Goal: Obtain resource: Download file/media

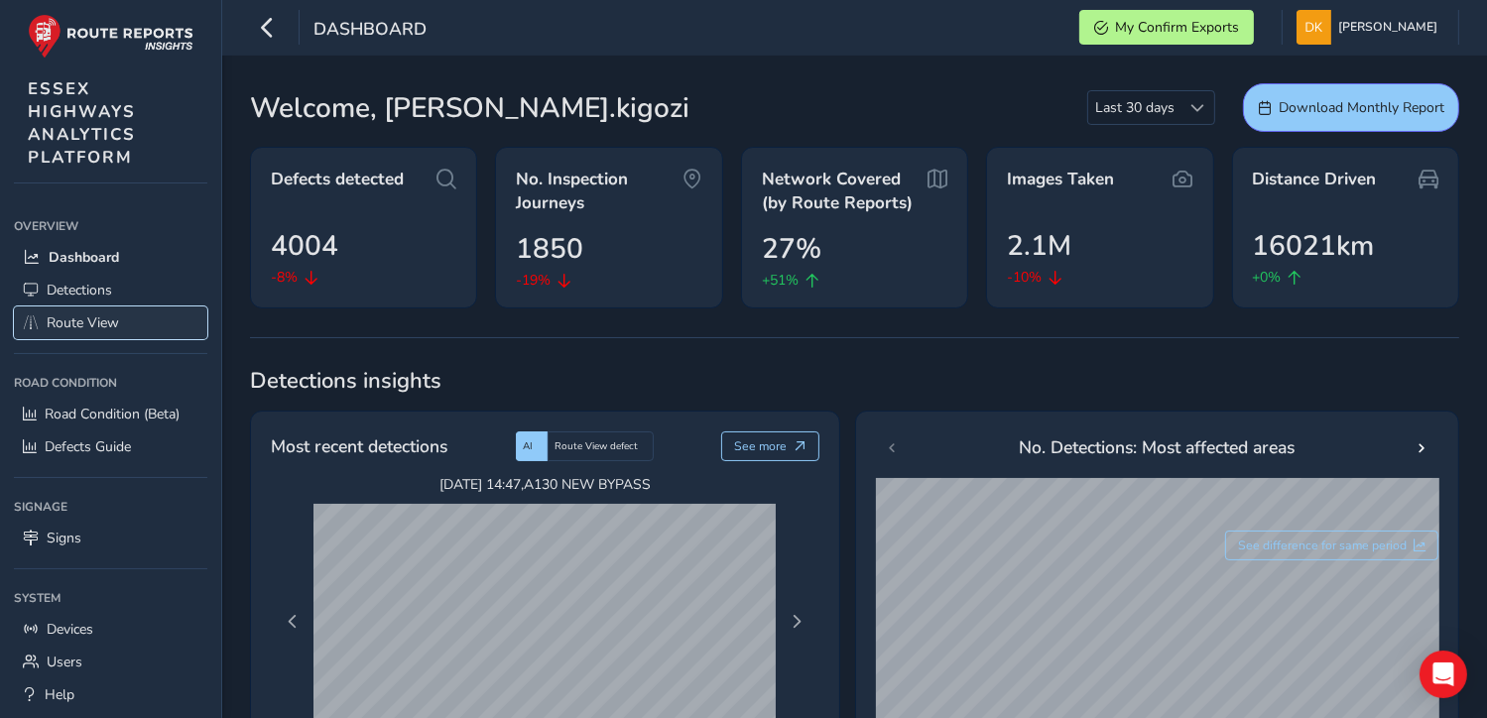
click at [70, 321] on span "Route View" at bounding box center [83, 322] width 72 height 19
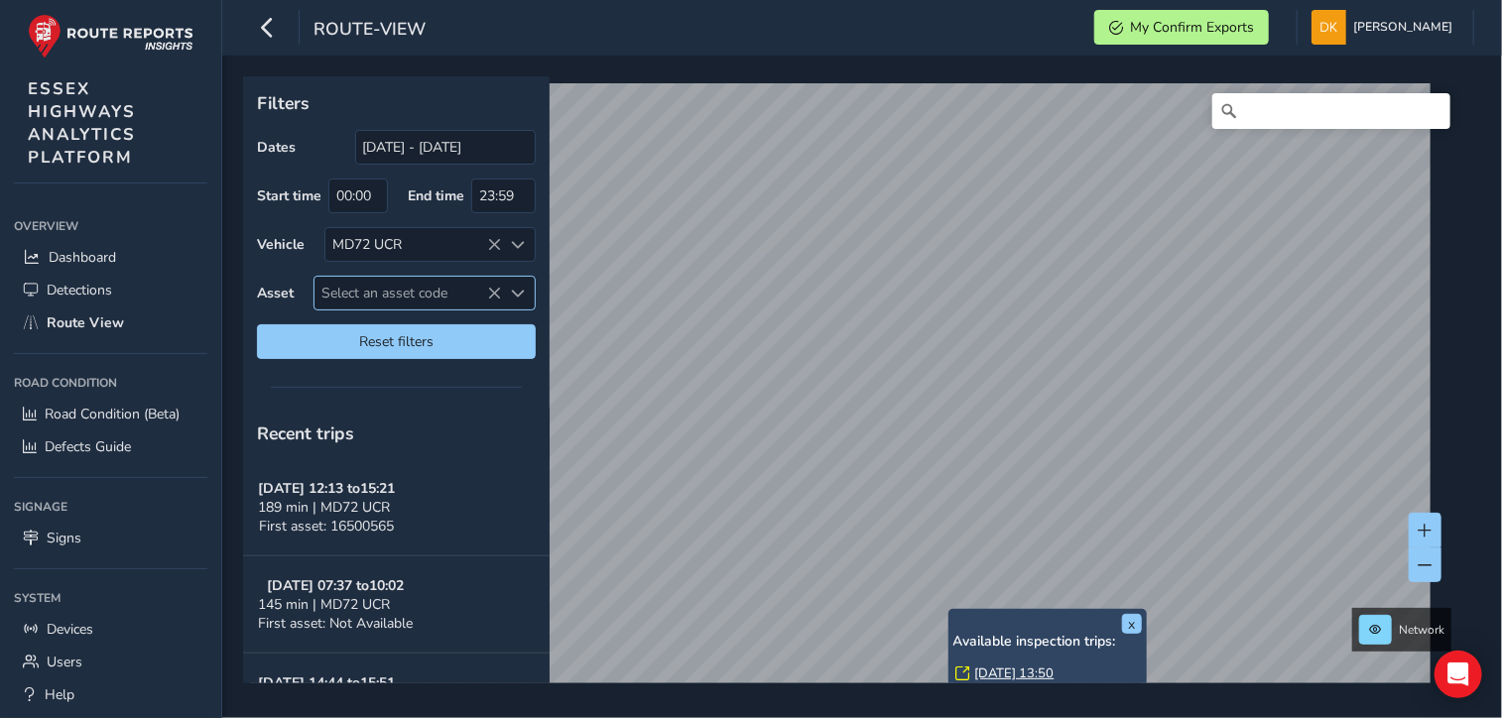
click at [375, 289] on span "Select an asset code" at bounding box center [408, 293] width 188 height 33
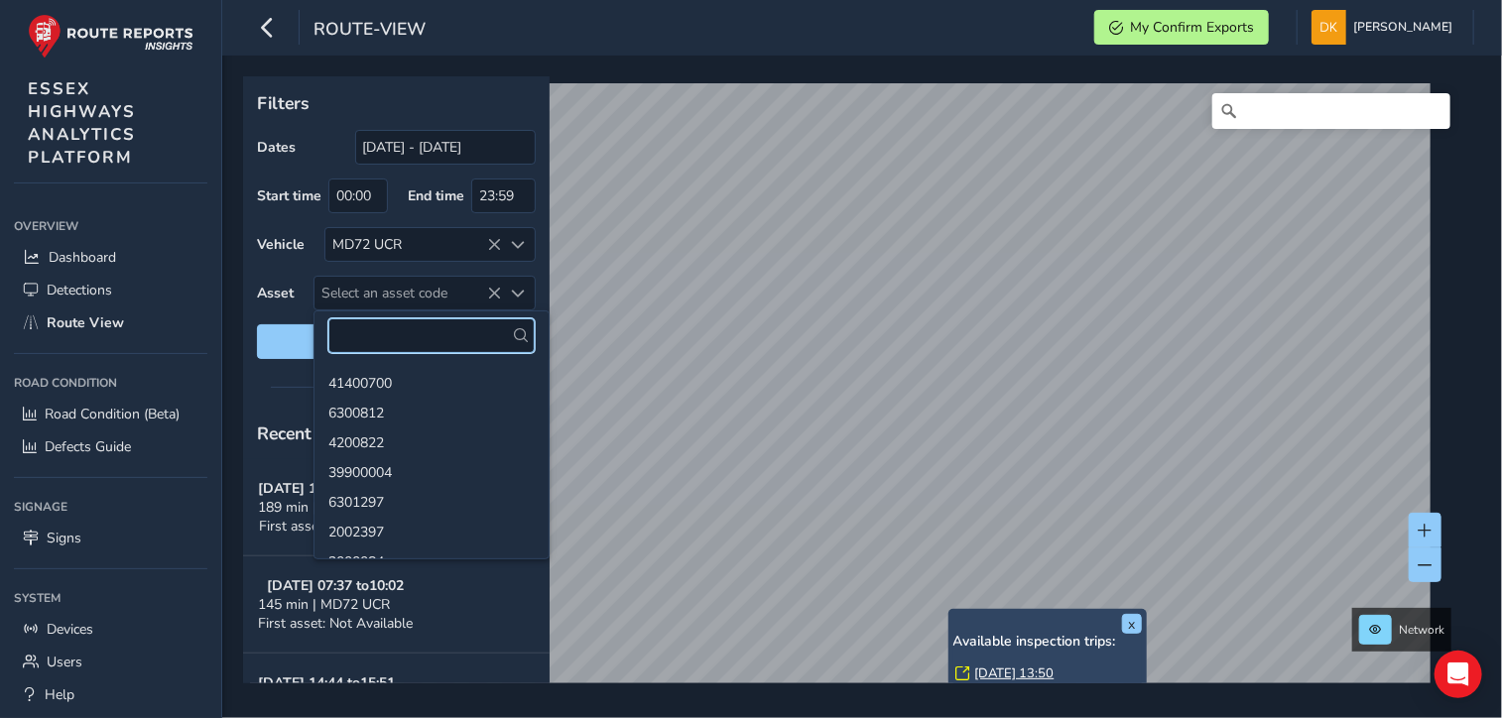
paste input "13802725"
type input "13802725"
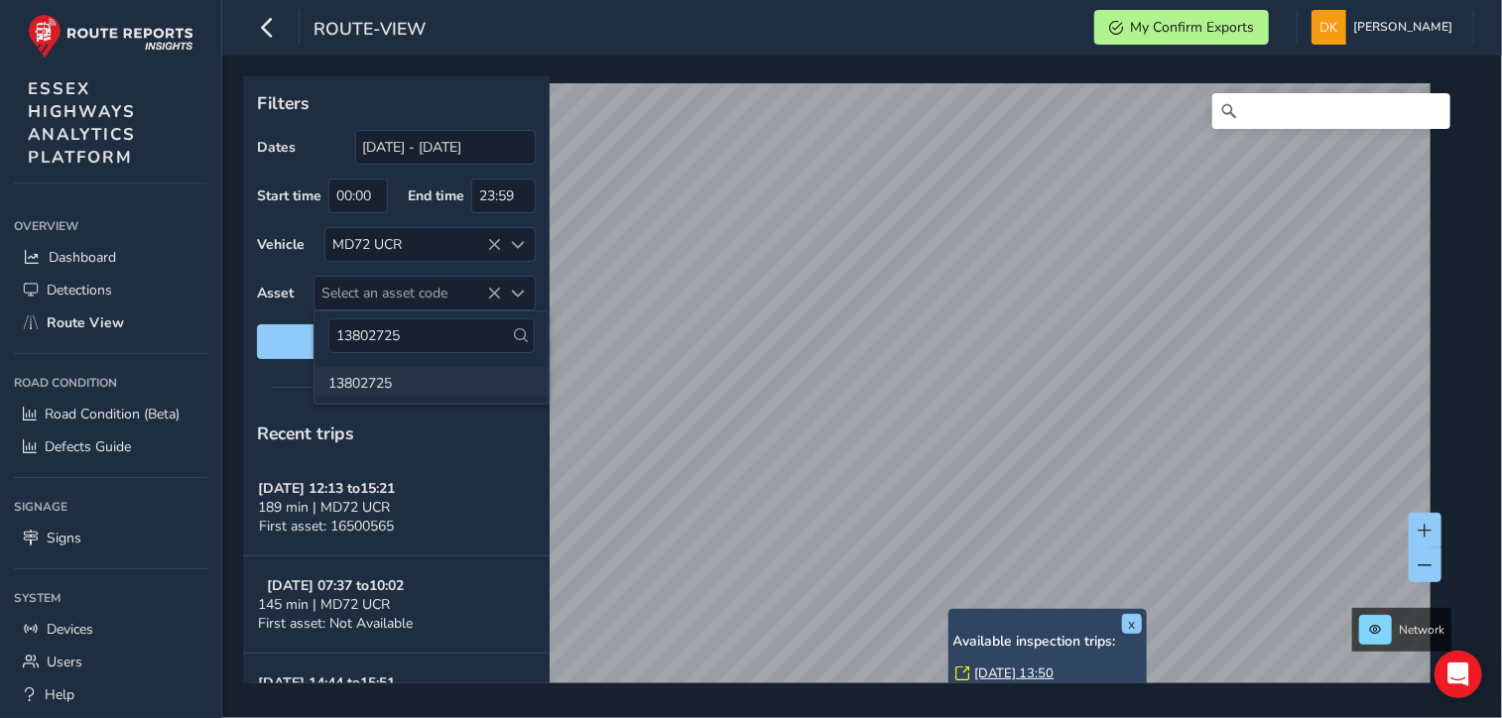
click at [381, 384] on li "13802725" at bounding box center [431, 382] width 234 height 30
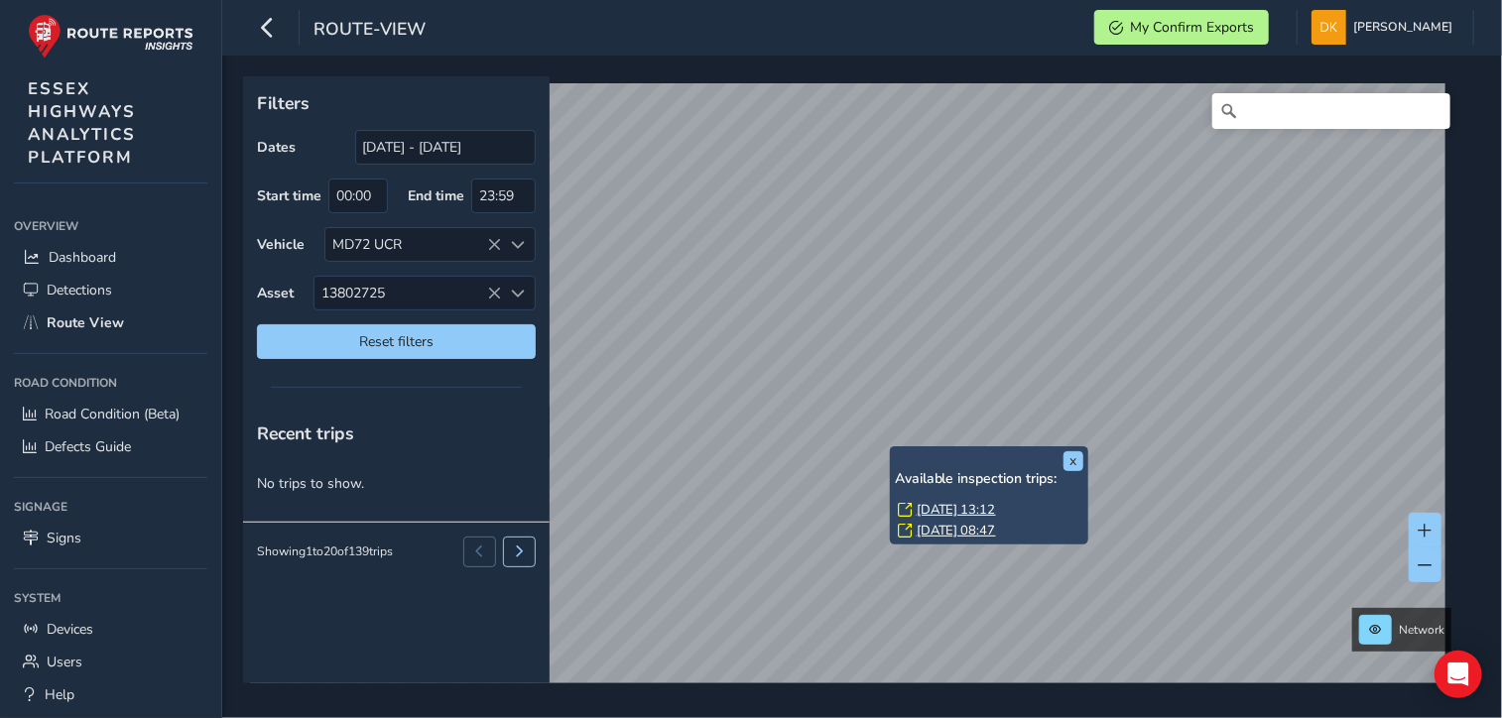
click at [942, 507] on link "[DATE] 13:12" at bounding box center [956, 510] width 79 height 18
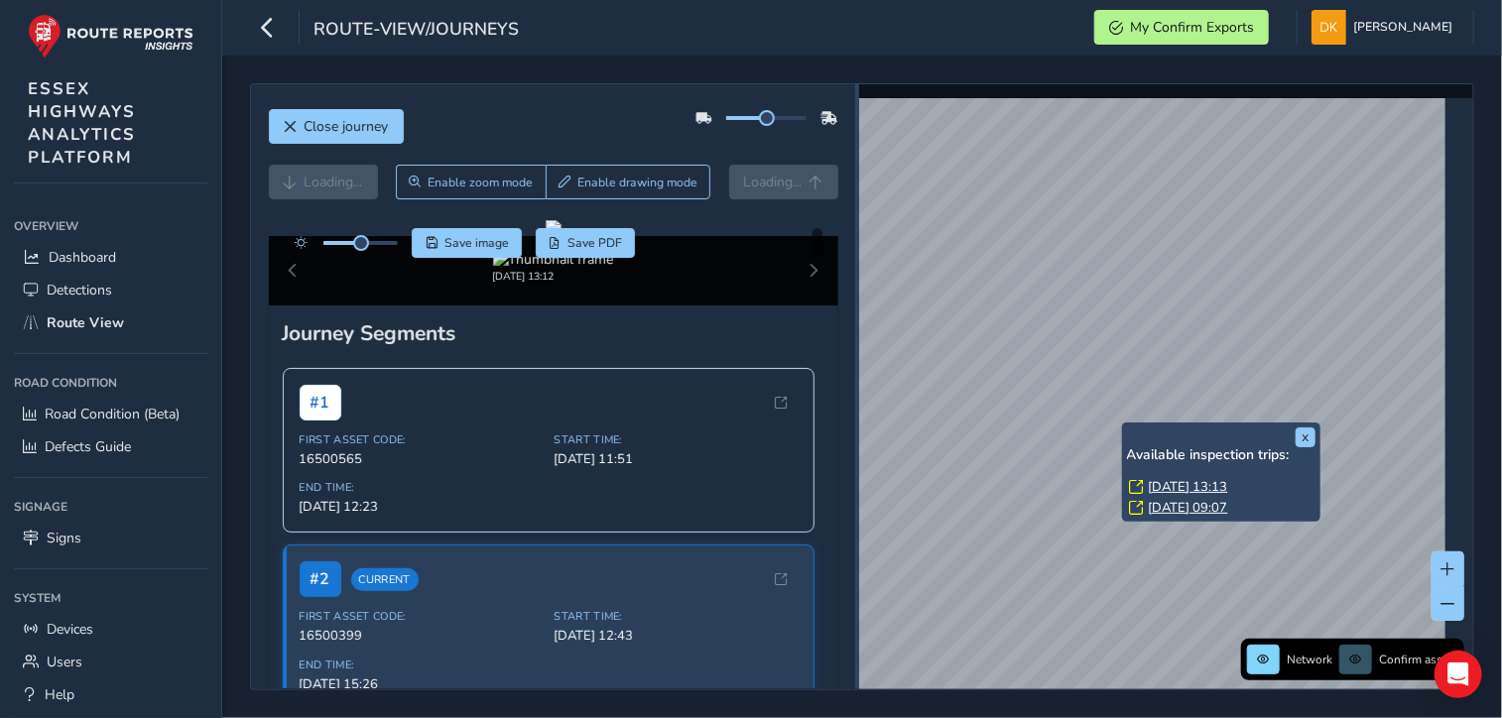
drag, startPoint x: 1046, startPoint y: 412, endPoint x: 851, endPoint y: 396, distance: 195.1
click at [855, 396] on div at bounding box center [857, 386] width 4 height 605
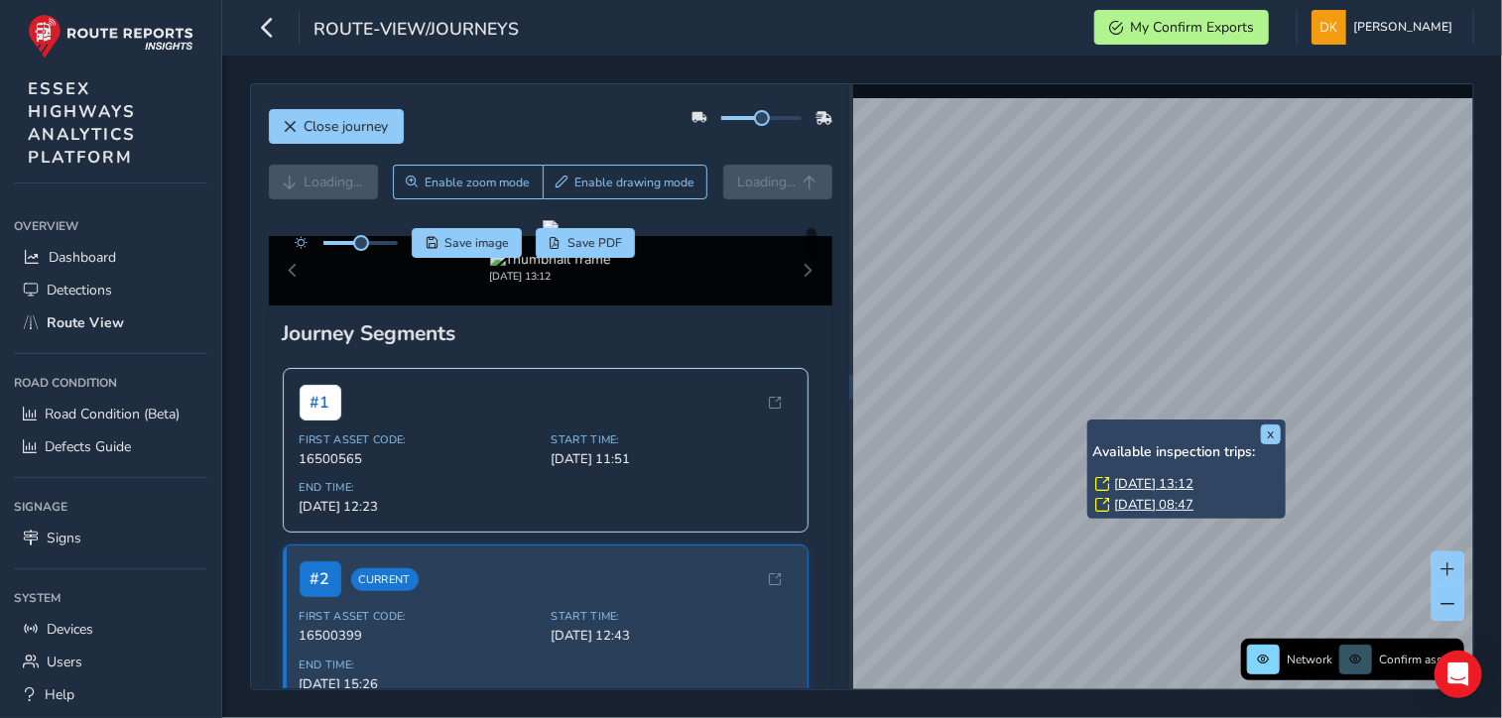
click at [1121, 479] on link "[DATE] 13:12" at bounding box center [1153, 484] width 79 height 18
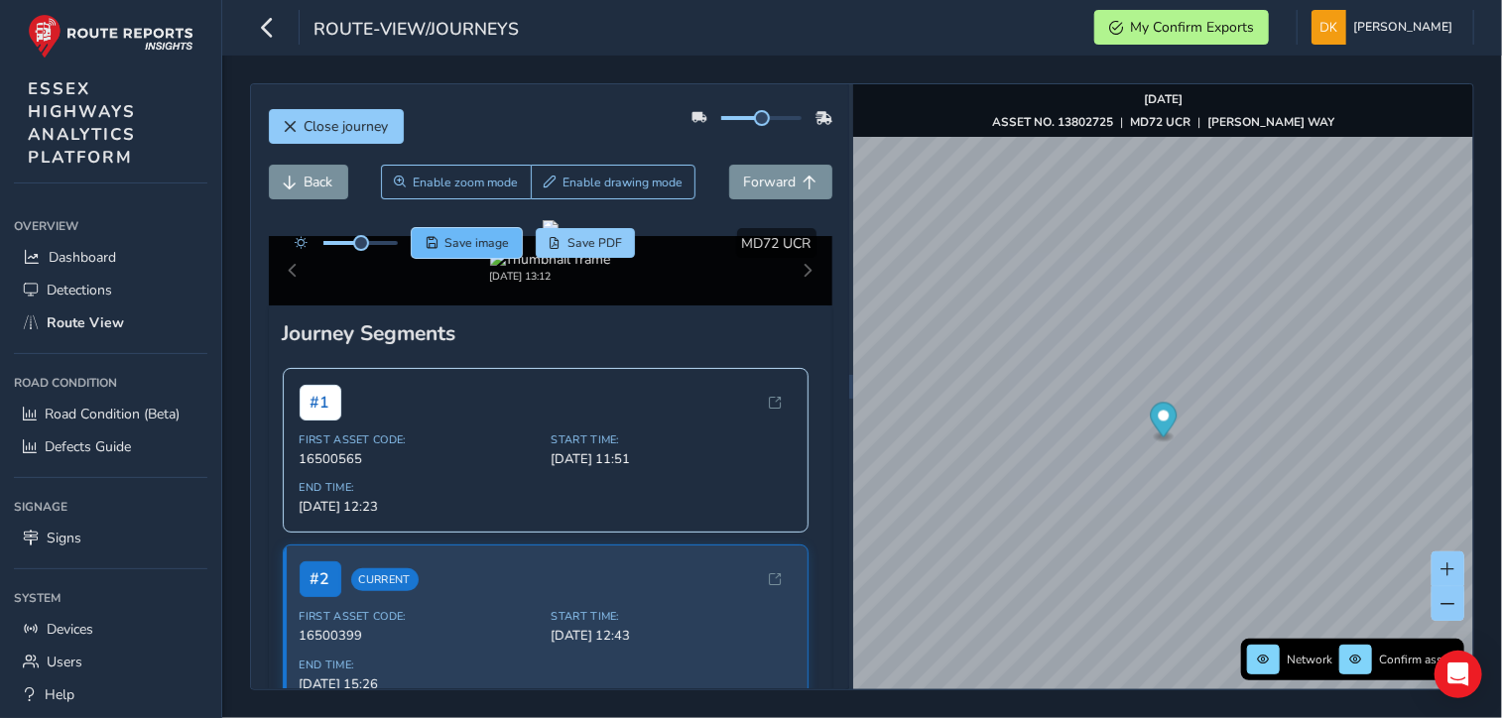
click at [471, 245] on span "Save image" at bounding box center [476, 243] width 64 height 16
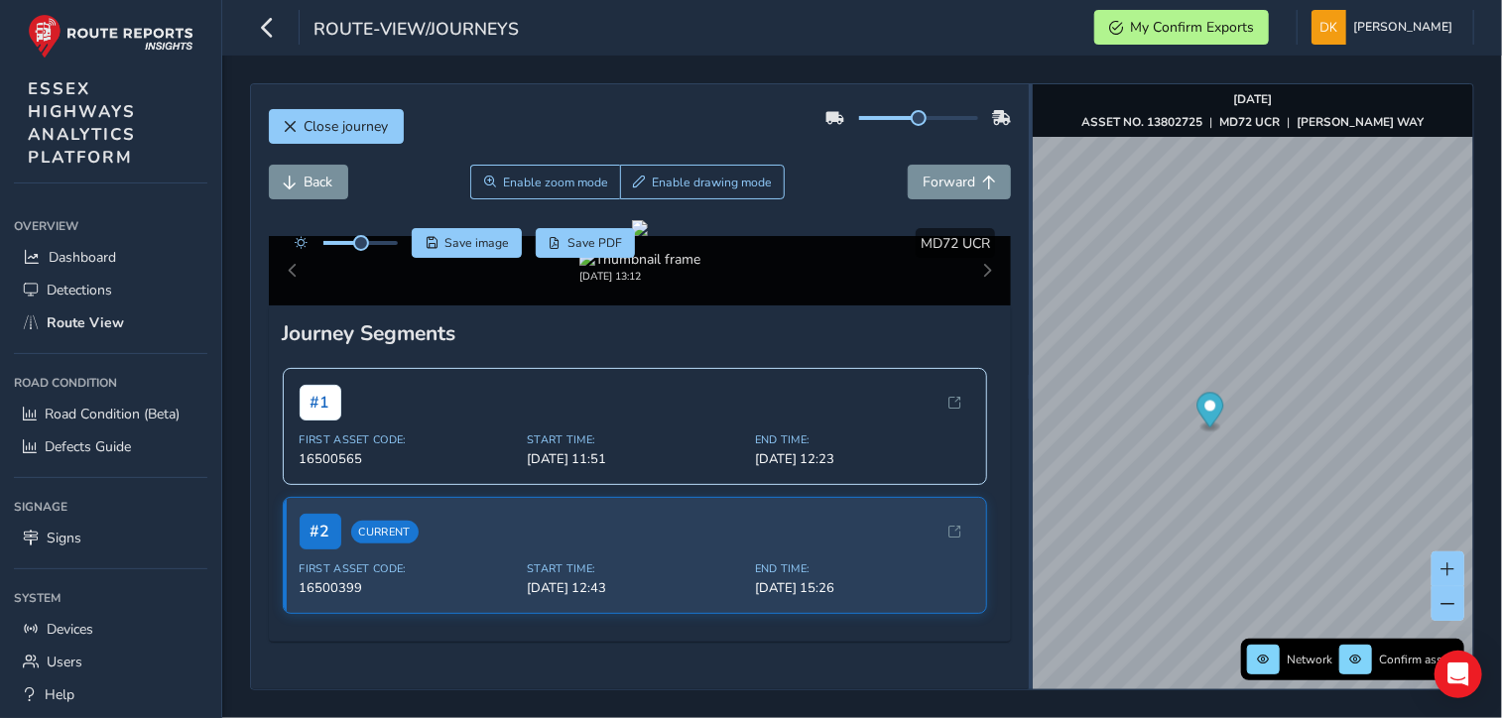
drag, startPoint x: 852, startPoint y: 396, endPoint x: 1032, endPoint y: 396, distance: 179.6
click at [1032, 396] on div at bounding box center [1031, 387] width 4 height 24
click at [476, 243] on span "Save image" at bounding box center [476, 243] width 64 height 16
click at [1163, 412] on img "Preview frame" at bounding box center [1188, 406] width 50 height 16
click at [479, 239] on span "Save image" at bounding box center [476, 243] width 64 height 16
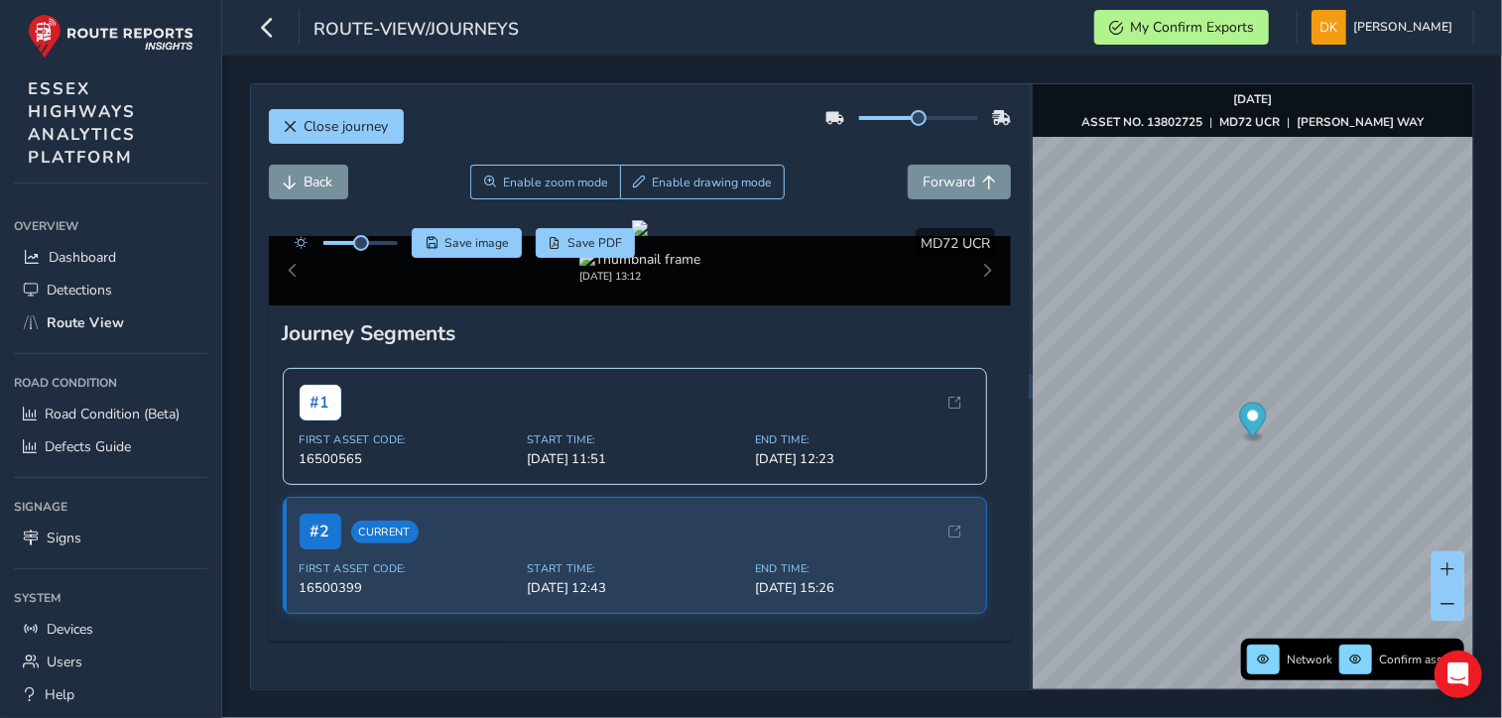
scroll to position [412, 0]
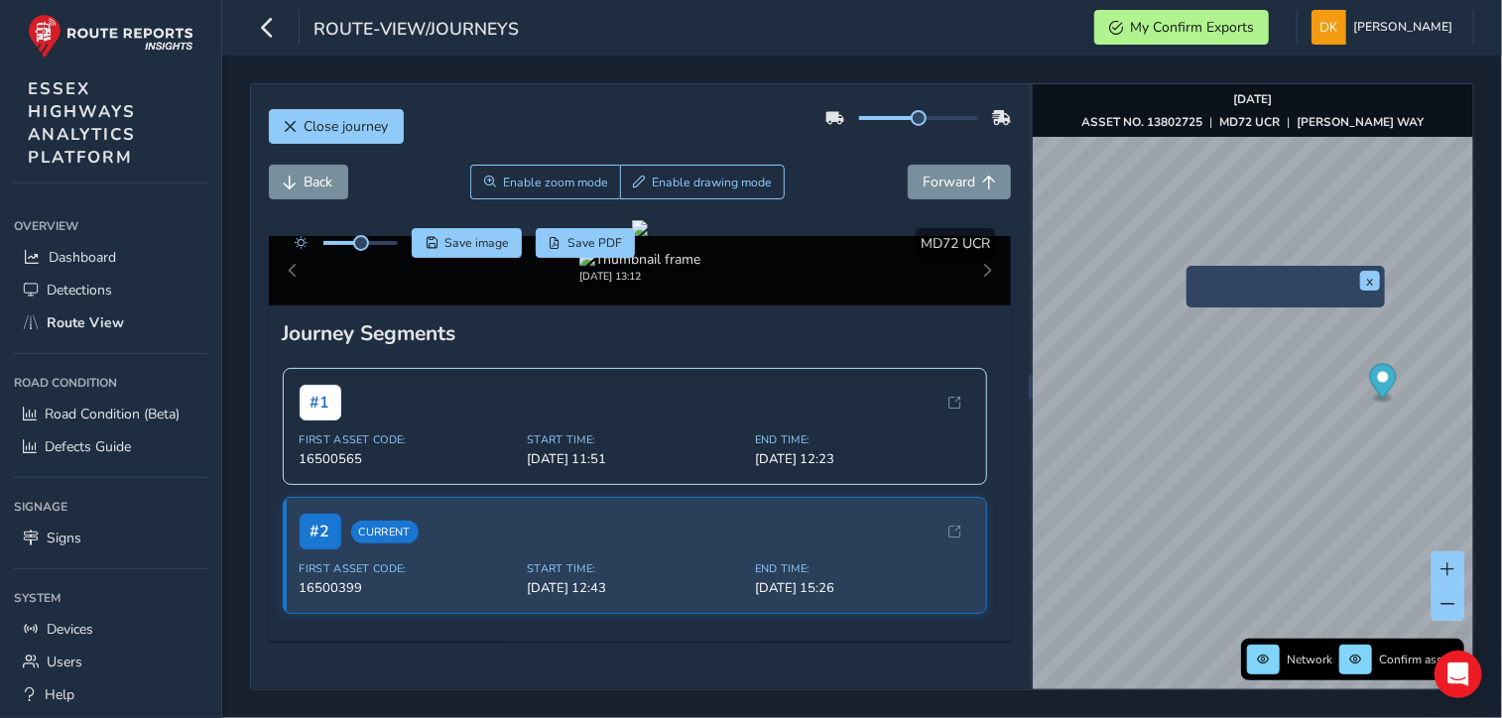
drag, startPoint x: 1028, startPoint y: 208, endPoint x: 1300, endPoint y: 310, distance: 290.1
click at [1300, 309] on div "x" at bounding box center [1286, 287] width 198 height 43
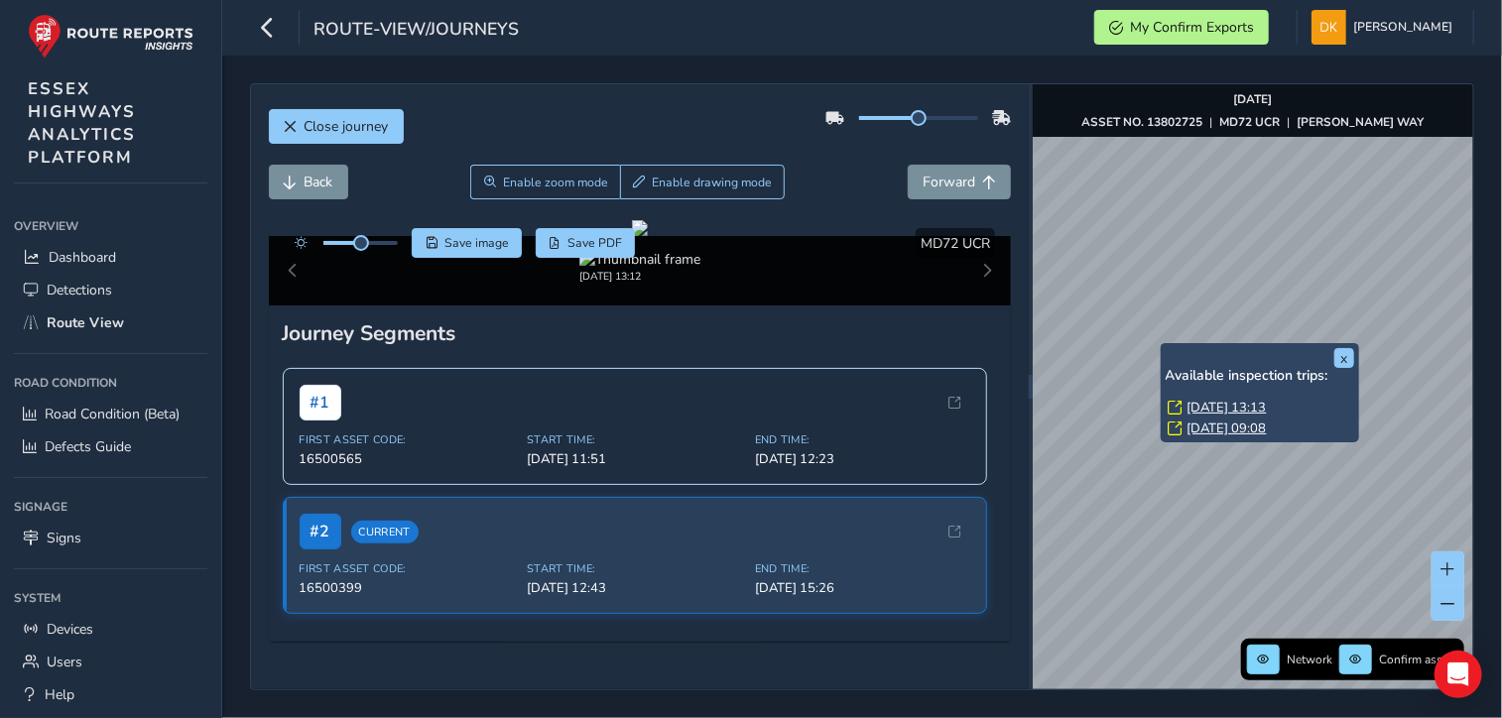
click at [1218, 403] on link "[DATE] 13:13" at bounding box center [1227, 408] width 79 height 18
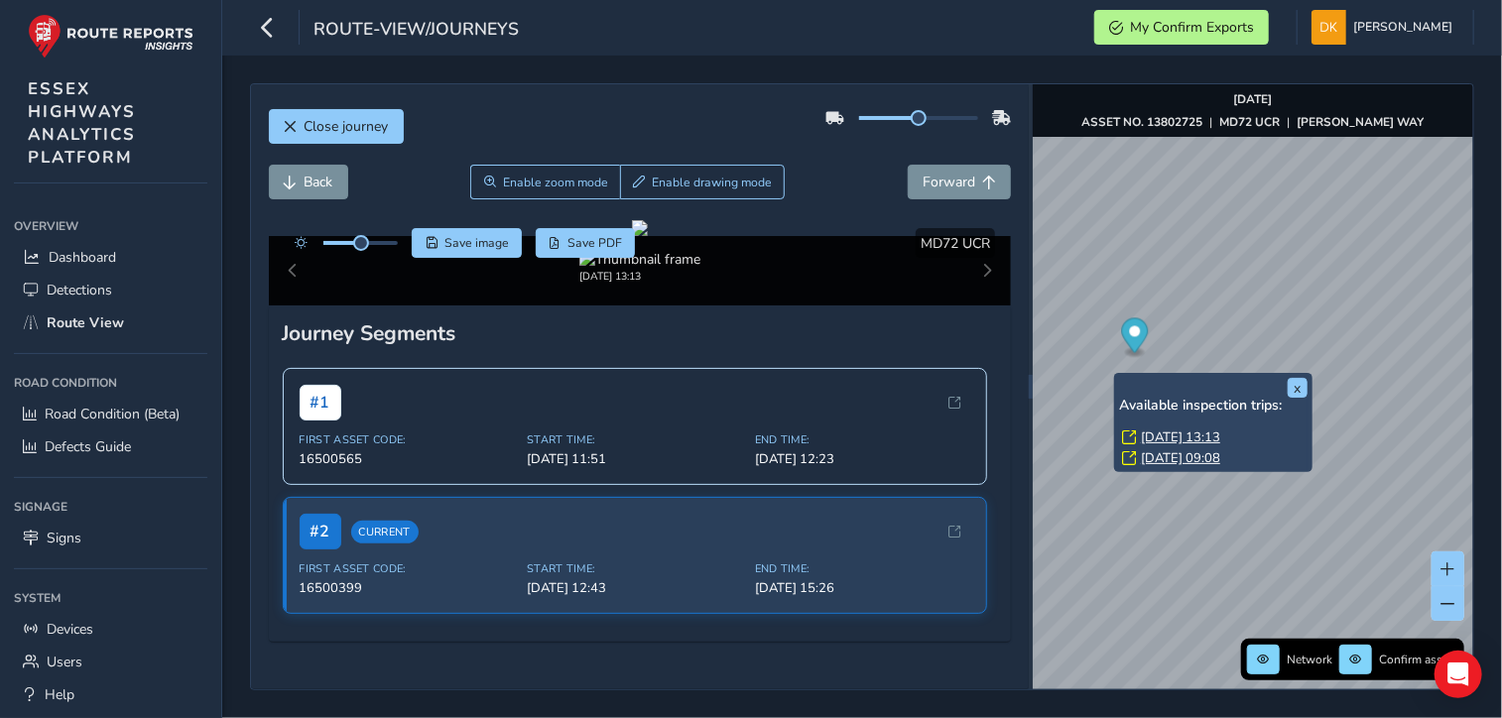
click at [1174, 435] on link "[DATE] 13:13" at bounding box center [1180, 438] width 79 height 18
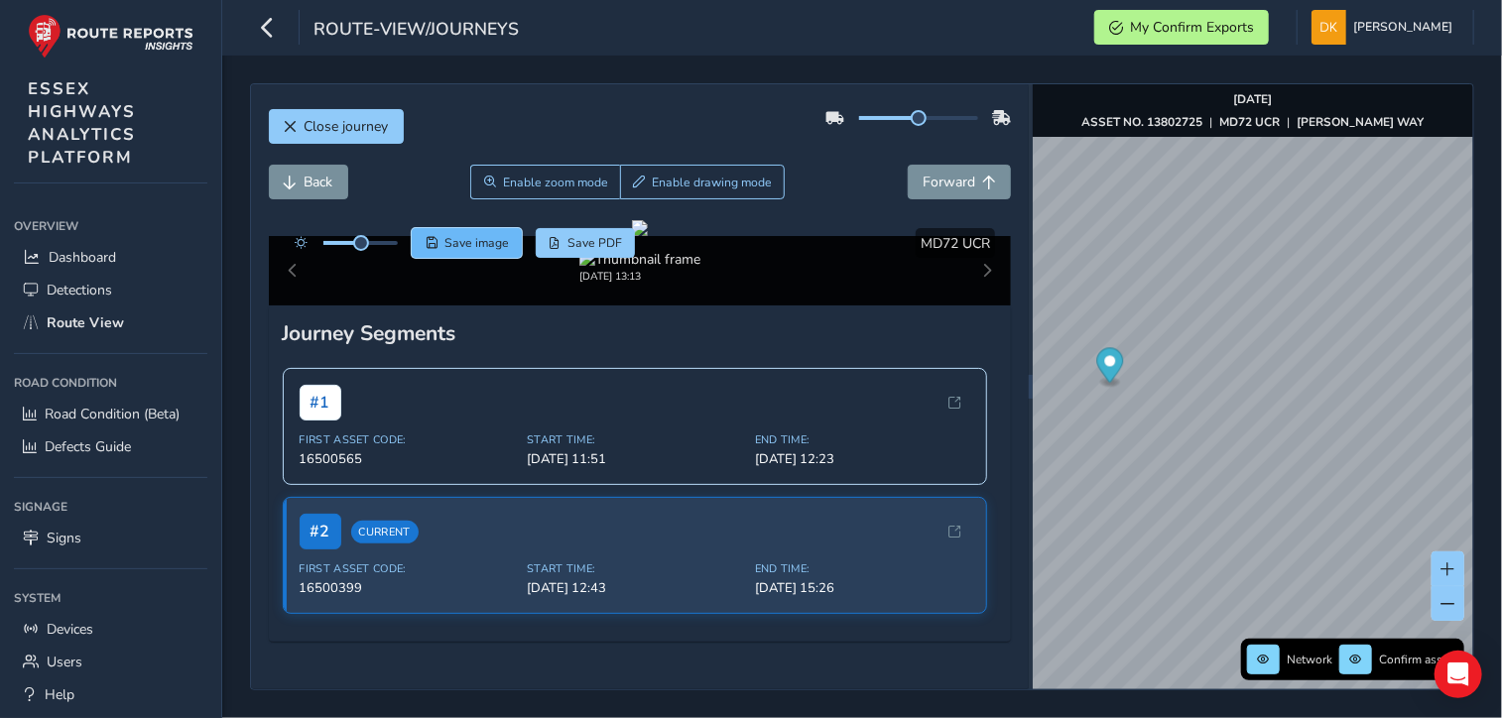
click at [479, 235] on span "Save image" at bounding box center [476, 243] width 64 height 16
